Goal: Task Accomplishment & Management: Use online tool/utility

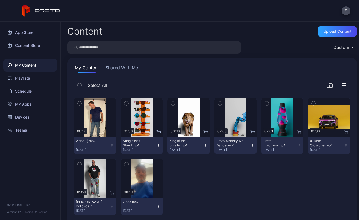
click at [79, 105] on icon "button" at bounding box center [80, 104] width 4 height 6
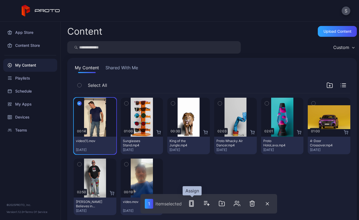
click at [192, 204] on icon "button" at bounding box center [191, 204] width 7 height 7
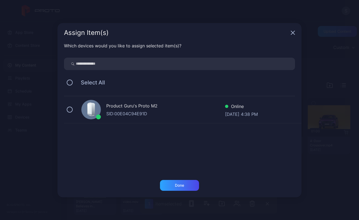
click at [66, 112] on div "Product Guru's Proto M2 SID: 00E04C94E91D Online [DATE] 4:38 PM" at bounding box center [183, 110] width 238 height 27
click at [179, 184] on div "Done" at bounding box center [179, 186] width 9 height 4
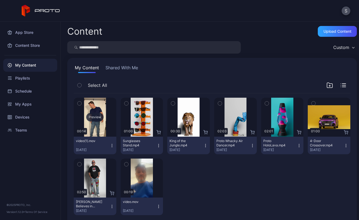
click at [102, 114] on div "Preview" at bounding box center [94, 117] width 17 height 9
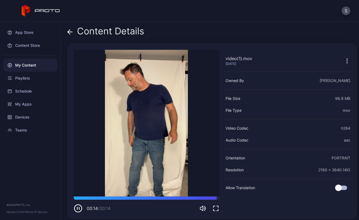
click at [70, 31] on icon at bounding box center [69, 31] width 5 height 5
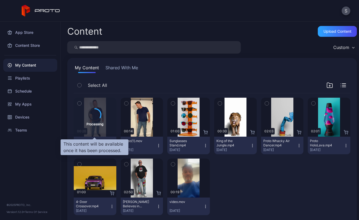
click at [101, 113] on icon at bounding box center [95, 115] width 14 height 14
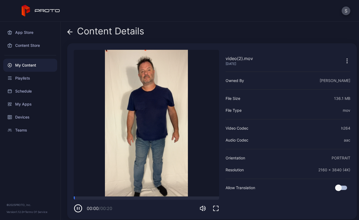
click at [70, 30] on icon at bounding box center [69, 31] width 5 height 5
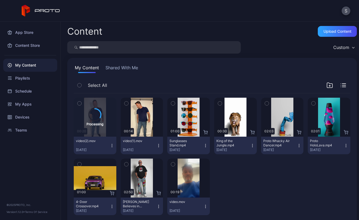
click at [77, 101] on button "button" at bounding box center [79, 103] width 11 height 11
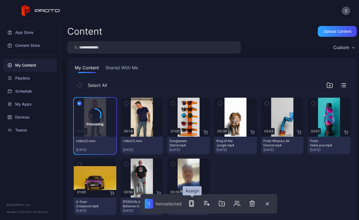
click at [195, 204] on icon "button" at bounding box center [191, 204] width 7 height 7
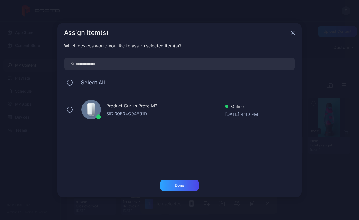
click at [131, 110] on div "Product Guru's Proto M2" at bounding box center [165, 107] width 119 height 8
click at [180, 189] on div "Done" at bounding box center [179, 185] width 39 height 11
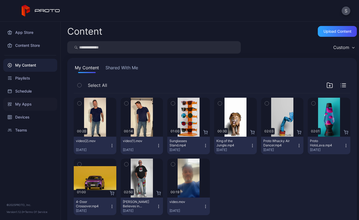
click at [23, 107] on div "My Apps" at bounding box center [30, 104] width 54 height 13
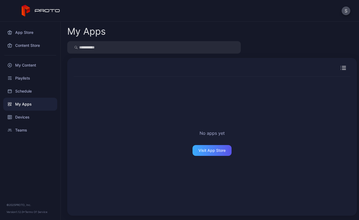
click at [207, 151] on div "Visit App Store" at bounding box center [211, 151] width 27 height 4
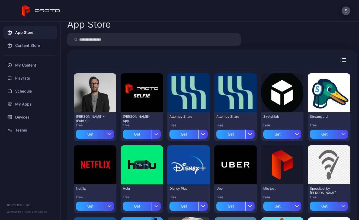
scroll to position [90, 0]
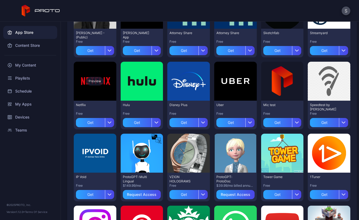
click at [95, 81] on div "Preview" at bounding box center [94, 81] width 17 height 9
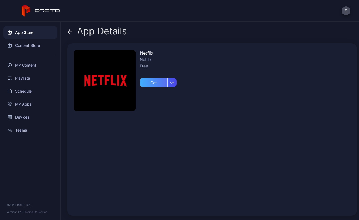
click at [150, 86] on div "Get" at bounding box center [153, 82] width 27 height 9
click at [69, 34] on icon at bounding box center [69, 32] width 2 height 5
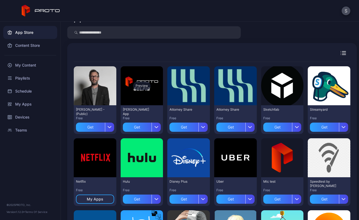
scroll to position [11, 0]
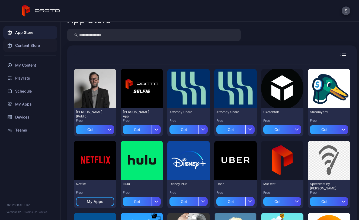
click at [24, 43] on div "Content Store" at bounding box center [30, 45] width 54 height 13
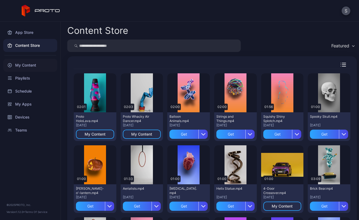
click at [32, 64] on div "My Content" at bounding box center [30, 65] width 54 height 13
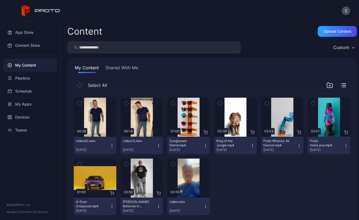
click at [121, 68] on button "Shared With Me" at bounding box center [121, 69] width 35 height 9
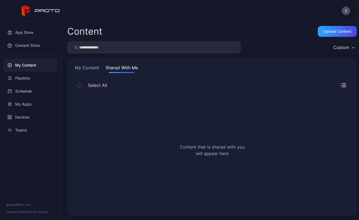
click at [96, 69] on button "My Content" at bounding box center [87, 69] width 26 height 9
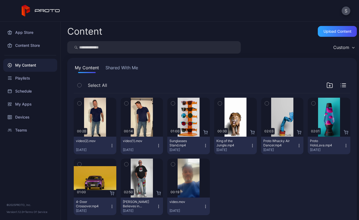
click at [125, 103] on icon "button" at bounding box center [126, 104] width 4 height 6
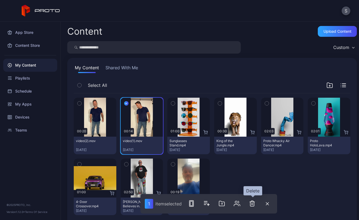
click at [252, 204] on icon "button" at bounding box center [252, 204] width 7 height 7
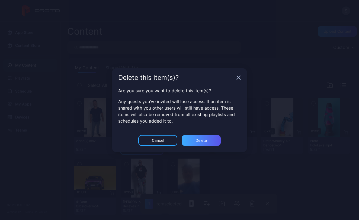
click at [199, 140] on div "Delete" at bounding box center [200, 141] width 11 height 4
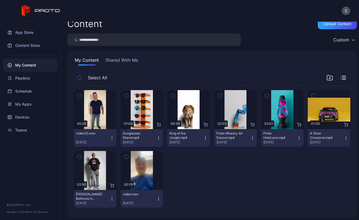
scroll to position [8, 0]
click at [124, 157] on icon "button" at bounding box center [126, 157] width 4 height 6
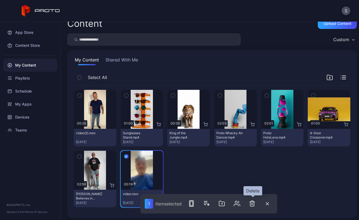
click at [253, 203] on icon "button" at bounding box center [252, 204] width 7 height 7
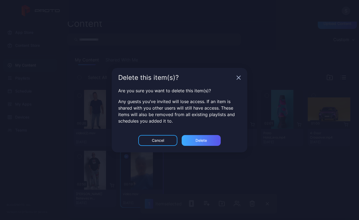
click at [201, 143] on div "Delete" at bounding box center [201, 140] width 39 height 11
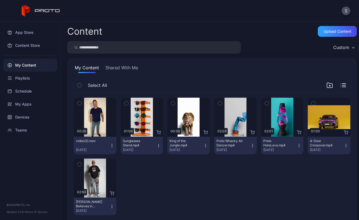
scroll to position [0, 0]
click at [91, 120] on div "Preview" at bounding box center [94, 117] width 17 height 9
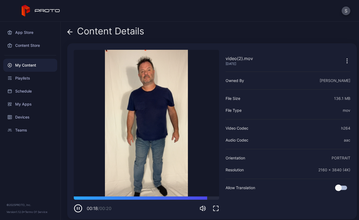
click at [79, 209] on icon "button" at bounding box center [78, 208] width 9 height 9
click at [71, 31] on icon at bounding box center [69, 31] width 5 height 5
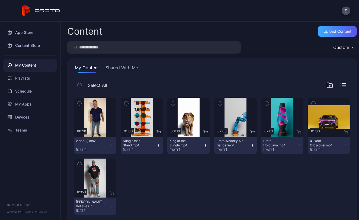
click at [318, 30] on div "Upload Content" at bounding box center [337, 31] width 39 height 11
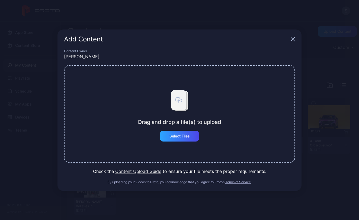
click at [293, 38] on icon "button" at bounding box center [293, 39] width 4 height 4
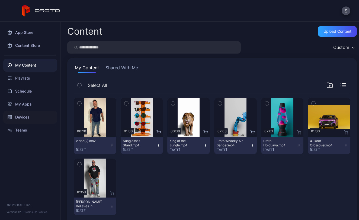
click at [21, 112] on div "Devices" at bounding box center [30, 117] width 54 height 13
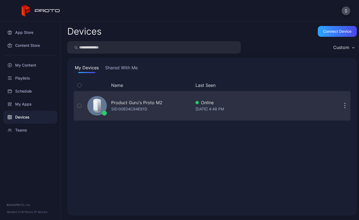
click at [131, 103] on div "Product Guru's Proto M2" at bounding box center [136, 103] width 51 height 7
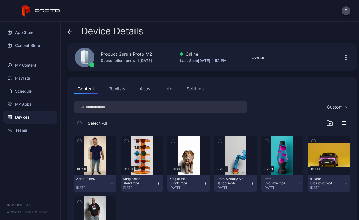
click at [343, 59] on icon "button" at bounding box center [346, 57] width 7 height 7
click at [323, 50] on div "Product Guru's Proto M2 Subscription renewal Aug 11, 2026 Online Last Seen Aug …" at bounding box center [212, 57] width 290 height 28
click at [116, 93] on button "Playlists" at bounding box center [117, 89] width 24 height 11
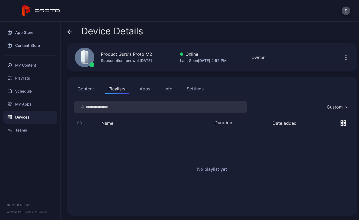
click at [153, 88] on button "Apps" at bounding box center [145, 89] width 18 height 11
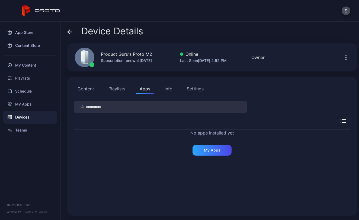
click at [165, 89] on div "Info" at bounding box center [169, 89] width 8 height 7
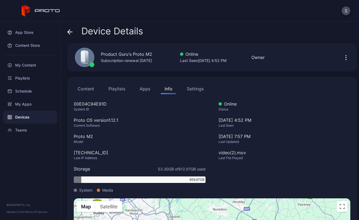
click at [189, 90] on div "Settings" at bounding box center [195, 89] width 17 height 7
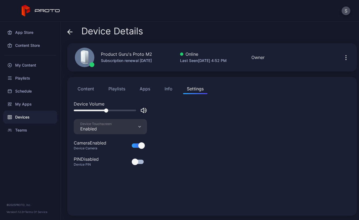
click at [82, 84] on button "Content" at bounding box center [86, 89] width 24 height 11
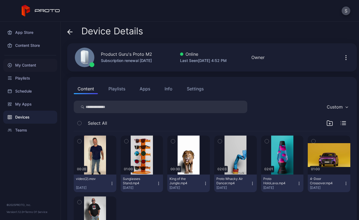
click at [25, 63] on div "My Content" at bounding box center [30, 65] width 54 height 13
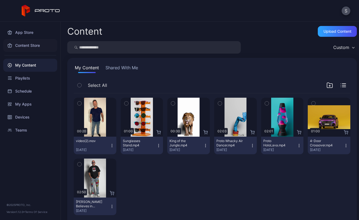
click at [22, 46] on div "Content Store" at bounding box center [30, 45] width 54 height 13
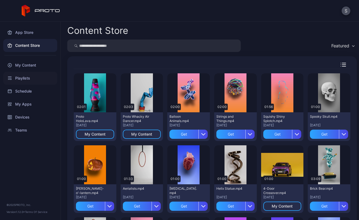
click at [26, 77] on div "Playlists" at bounding box center [30, 78] width 54 height 13
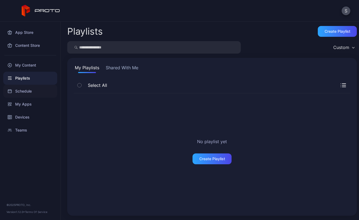
click at [25, 87] on div "Schedule" at bounding box center [30, 91] width 54 height 13
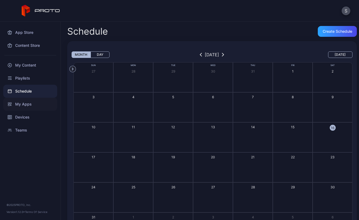
click at [27, 105] on div "My Apps" at bounding box center [30, 104] width 54 height 13
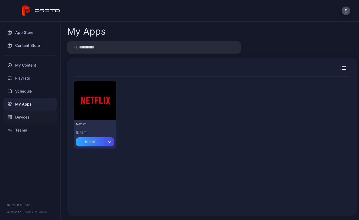
click at [26, 119] on div "Devices" at bounding box center [30, 117] width 54 height 13
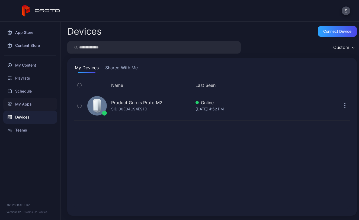
click at [25, 107] on div "My Apps" at bounding box center [30, 104] width 54 height 13
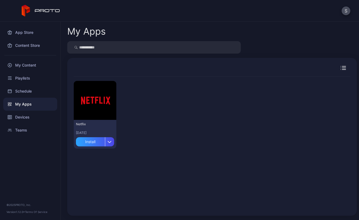
click at [89, 137] on button "Install" at bounding box center [95, 140] width 38 height 11
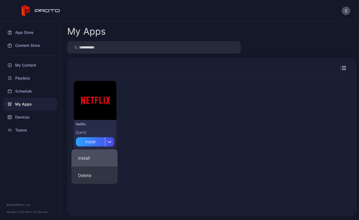
click at [88, 156] on button "Install" at bounding box center [95, 158] width 46 height 17
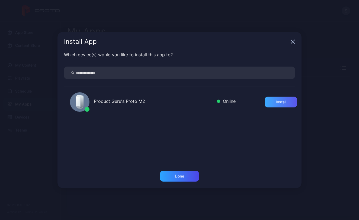
click at [277, 100] on div "Install" at bounding box center [281, 102] width 11 height 4
click at [164, 177] on div "Done" at bounding box center [179, 176] width 39 height 11
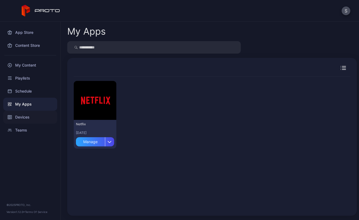
click at [34, 118] on div "Devices" at bounding box center [30, 117] width 54 height 13
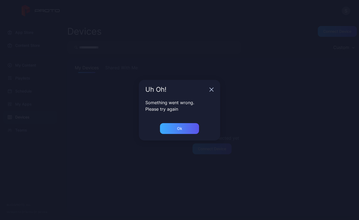
click at [177, 126] on div "Ok" at bounding box center [179, 128] width 39 height 11
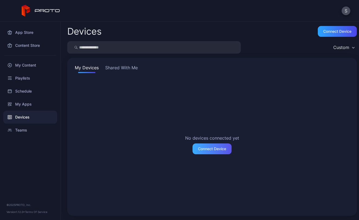
click at [207, 150] on div "Connect Device" at bounding box center [212, 149] width 28 height 4
